Goal: Task Accomplishment & Management: Complete application form

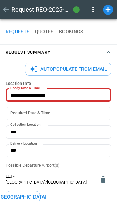
click at [62, 69] on button "Autopopulate from Email" at bounding box center [68, 69] width 87 height 13
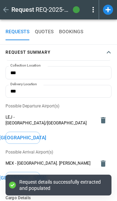
scroll to position [58, 0]
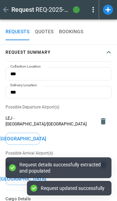
type input "**********"
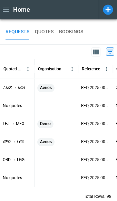
click at [112, 8] on icon at bounding box center [108, 10] width 10 height 10
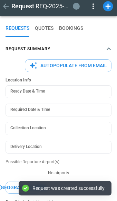
scroll to position [7, 0]
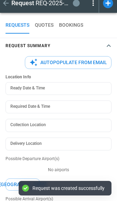
click at [51, 61] on button "Autopopulate from Email" at bounding box center [68, 62] width 87 height 13
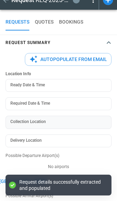
scroll to position [0, 0]
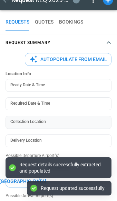
type textarea "*"
type input "**********"
type input "***"
type textarea "*"
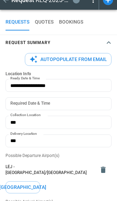
click at [112, 3] on icon at bounding box center [108, 0] width 10 height 10
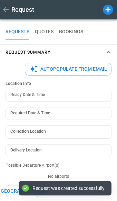
type textarea "*"
type input "**********"
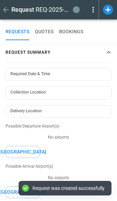
scroll to position [39, 0]
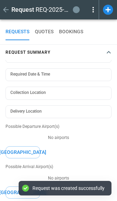
click at [42, 25] on button "QUOTES" at bounding box center [44, 32] width 19 height 17
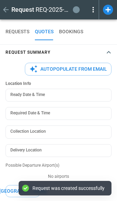
type textarea "*"
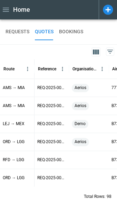
click at [110, 8] on icon at bounding box center [108, 10] width 10 height 10
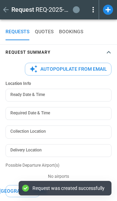
scroll to position [0, 0]
click at [63, 73] on button "Autopopulate from Email" at bounding box center [68, 69] width 87 height 13
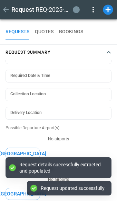
type textarea "*"
type input "**********"
type input "***"
type textarea "*"
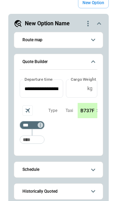
scroll to position [369, 0]
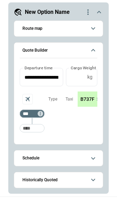
click at [50, 25] on button "Route map" at bounding box center [59, 29] width 78 height 16
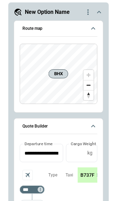
click at [67, 28] on span "Route map" at bounding box center [55, 28] width 64 height 5
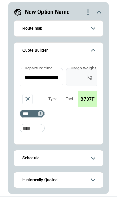
click at [75, 81] on input "*" at bounding box center [75, 77] width 19 height 18
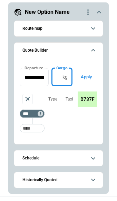
type input "*****"
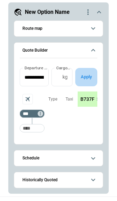
click at [91, 76] on button "Apply" at bounding box center [86, 77] width 22 height 18
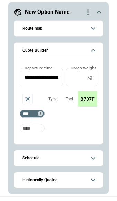
click at [33, 129] on input "Too short" at bounding box center [32, 128] width 22 height 12
type input "***"
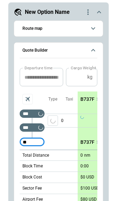
type input "***"
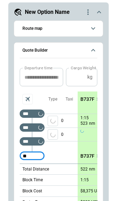
type input "***"
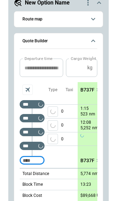
scroll to position [14, 0]
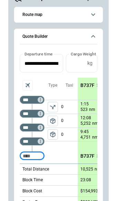
click at [27, 84] on icon "Aircraft selection" at bounding box center [27, 85] width 5 height 5
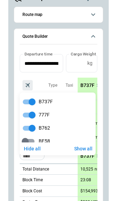
click at [45, 79] on div at bounding box center [58, 100] width 117 height 201
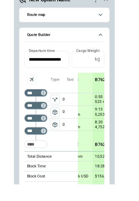
scroll to position [53, 0]
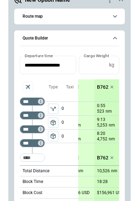
type textarea "*"
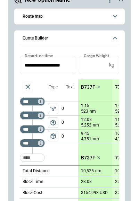
scroll to position [0, 0]
click at [86, 88] on p "B737F" at bounding box center [88, 87] width 14 height 6
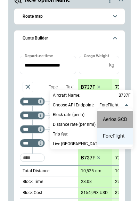
click at [112, 121] on li "Aerios GCD" at bounding box center [114, 119] width 35 height 17
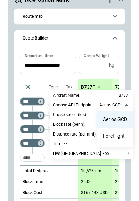
click at [112, 137] on li "ForeFlight" at bounding box center [114, 136] width 35 height 17
type input "**********"
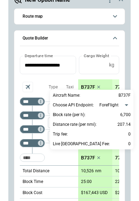
click at [46, 78] on div at bounding box center [69, 100] width 139 height 201
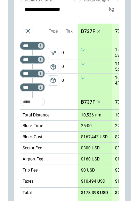
scroll to position [429, 0]
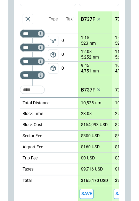
click at [54, 68] on span "package_2" at bounding box center [53, 68] width 7 height 7
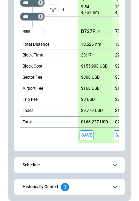
scroll to position [0, 0]
click at [92, 54] on div "23:17" at bounding box center [95, 55] width 28 height 5
click at [87, 54] on p "23:17" at bounding box center [86, 55] width 11 height 5
type input "****"
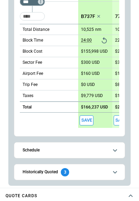
scroll to position [443, 0]
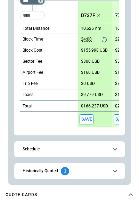
click at [87, 119] on button "Save" at bounding box center [86, 119] width 14 height 10
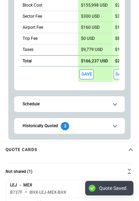
scroll to position [504, 0]
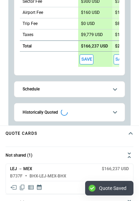
type textarea "*"
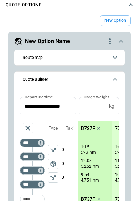
scroll to position [339, 0]
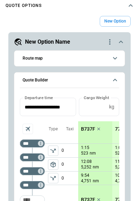
click at [111, 42] on icon "quote-option-actions" at bounding box center [109, 42] width 8 height 8
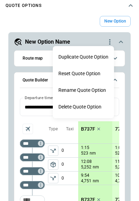
click at [81, 59] on button "Duplicate Quote Option" at bounding box center [83, 57] width 61 height 17
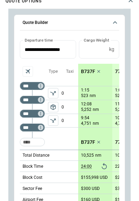
scroll to position [395, 0]
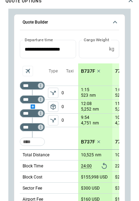
click at [32, 106] on div "scrollable content" at bounding box center [32, 106] width 25 height 0
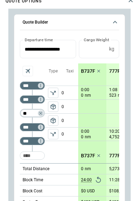
type input "***"
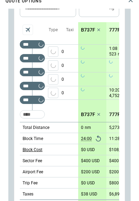
scroll to position [436, 0]
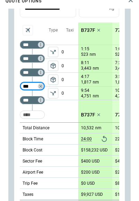
click at [72, 110] on div "Taxi 0 0 0 0" at bounding box center [69, 73] width 17 height 100
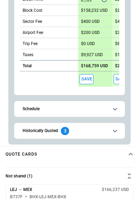
scroll to position [484, 0]
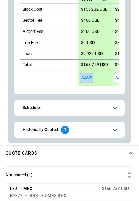
click at [84, 75] on button "Save" at bounding box center [86, 78] width 14 height 10
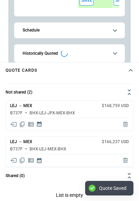
scroll to position [569, 0]
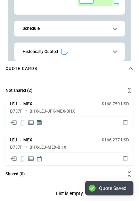
type textarea "*"
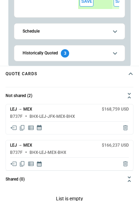
scroll to position [563, 0]
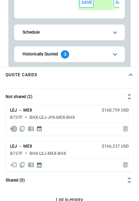
click at [13, 130] on icon "Share quote in email" at bounding box center [13, 128] width 7 height 7
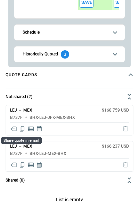
click at [14, 165] on icon "Share quote in email" at bounding box center [13, 164] width 7 height 7
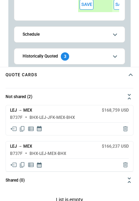
scroll to position [436, 0]
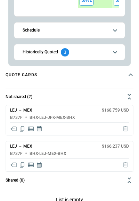
click at [51, 54] on div "Historically Quoted 3" at bounding box center [46, 52] width 46 height 8
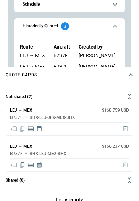
scroll to position [441, 0]
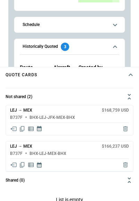
click at [65, 23] on span "Schedule" at bounding box center [65, 25] width 85 height 5
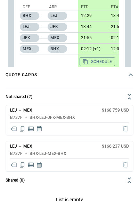
scroll to position [501, 0]
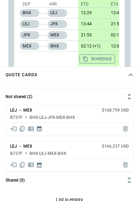
click at [92, 57] on button "Schedule" at bounding box center [96, 58] width 35 height 9
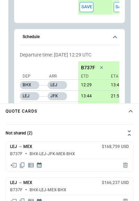
scroll to position [455, 0]
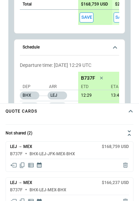
click at [103, 47] on span "Schedule" at bounding box center [65, 47] width 85 height 5
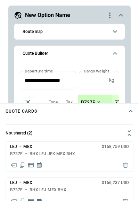
scroll to position [178, 0]
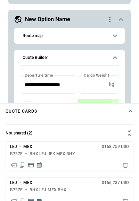
click at [105, 36] on span "Route map" at bounding box center [65, 36] width 85 height 5
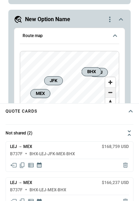
click at [114, 91] on span "Zoom out" at bounding box center [110, 93] width 10 height 10
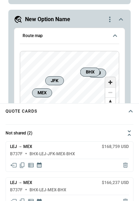
click at [111, 82] on span "Zoom in" at bounding box center [110, 82] width 10 height 10
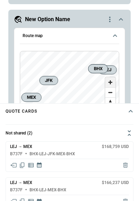
click at [111, 82] on span "Zoom in" at bounding box center [110, 82] width 10 height 10
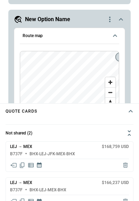
click at [117, 61] on div "Route map BHX LEJ MEX BHX JFK" at bounding box center [69, 74] width 111 height 92
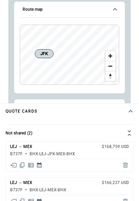
scroll to position [205, 0]
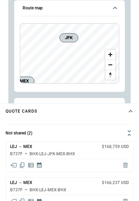
click at [108, 8] on button "Route map" at bounding box center [69, 8] width 99 height 16
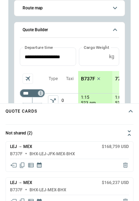
click at [97, 34] on button "Quote Builder" at bounding box center [69, 30] width 99 height 16
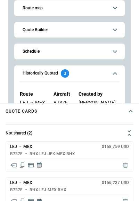
click at [106, 69] on span "Historically Quoted 3" at bounding box center [65, 73] width 85 height 8
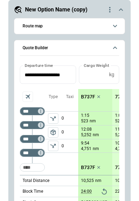
scroll to position [371, 0]
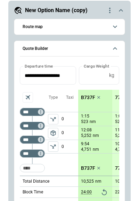
click at [117, 33] on button "Route map" at bounding box center [69, 27] width 99 height 16
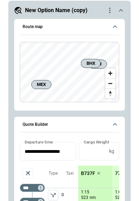
click at [117, 33] on button "Route map" at bounding box center [69, 27] width 99 height 16
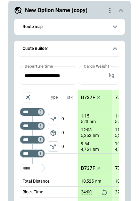
click at [117, 9] on icon "scrollable content" at bounding box center [120, 10] width 8 height 8
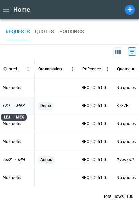
click at [22, 105] on p "LEJ → MEX" at bounding box center [14, 106] width 22 height 6
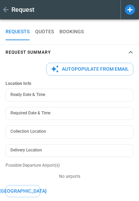
type textarea "*"
type input "**********"
type input "***"
type textarea "*"
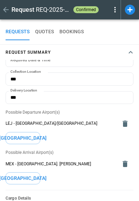
scroll to position [53, 0]
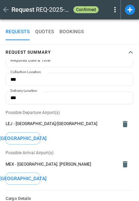
click at [46, 34] on button "QUOTES" at bounding box center [44, 32] width 19 height 17
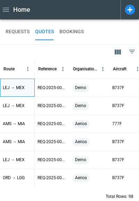
click at [19, 88] on p "LEJ → MEX" at bounding box center [14, 88] width 22 height 6
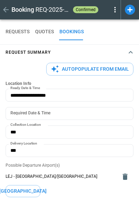
type input "**********"
type input "***"
type textarea "*"
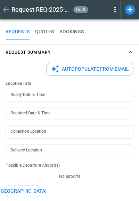
type textarea "*"
type input "**********"
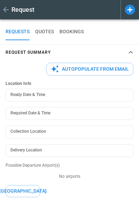
type input "**********"
type textarea "*"
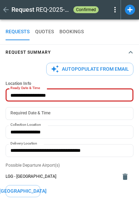
type input "**********"
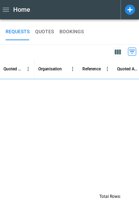
click at [47, 33] on button "QUOTES" at bounding box center [44, 32] width 19 height 17
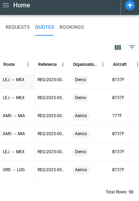
scroll to position [3, 0]
click at [131, 1] on icon at bounding box center [129, 5] width 10 height 10
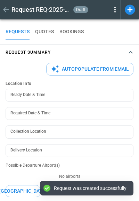
click at [95, 68] on button "Autopopulate from Email" at bounding box center [89, 69] width 87 height 13
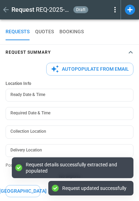
type textarea "*"
type input "**********"
type input "***"
type textarea "*"
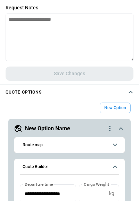
scroll to position [53, 0]
click at [120, 127] on icon "scrollable content" at bounding box center [120, 128] width 4 height 2
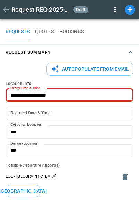
scroll to position [0, 0]
click at [125, 50] on button "Request Summary" at bounding box center [69, 52] width 139 height 15
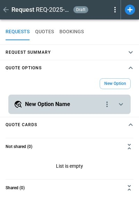
click at [117, 104] on icon "scrollable content" at bounding box center [120, 104] width 8 height 8
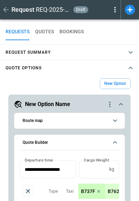
click at [130, 67] on icon "button" at bounding box center [130, 68] width 8 height 8
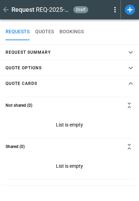
click at [130, 83] on icon "button" at bounding box center [130, 83] width 4 height 2
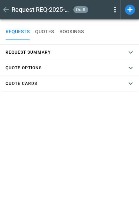
click at [130, 84] on icon "button" at bounding box center [130, 83] width 4 height 2
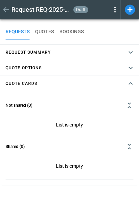
click at [130, 71] on icon "button" at bounding box center [130, 68] width 8 height 8
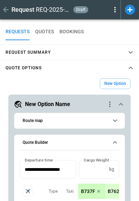
click at [130, 71] on icon "button" at bounding box center [130, 68] width 8 height 8
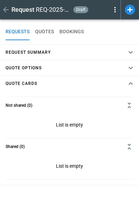
click at [62, 66] on span "Quote Options" at bounding box center [66, 67] width 121 height 3
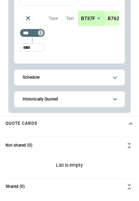
scroll to position [180, 0]
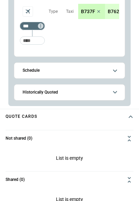
click at [56, 100] on div "**********" at bounding box center [69, 10] width 122 height 191
click at [58, 96] on button "Historically Quoted" at bounding box center [69, 93] width 99 height 16
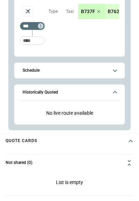
click at [59, 96] on button "Historically Quoted" at bounding box center [69, 93] width 99 height 16
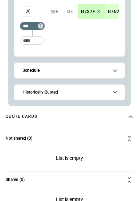
click at [63, 73] on button "Schedule" at bounding box center [69, 71] width 99 height 16
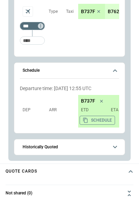
click at [63, 73] on button "Schedule" at bounding box center [69, 71] width 99 height 16
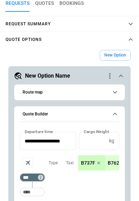
scroll to position [33, 0]
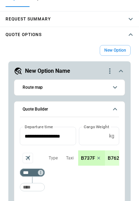
click at [63, 108] on span "Quote Builder" at bounding box center [65, 109] width 85 height 5
